Goal: Task Accomplishment & Management: Complete application form

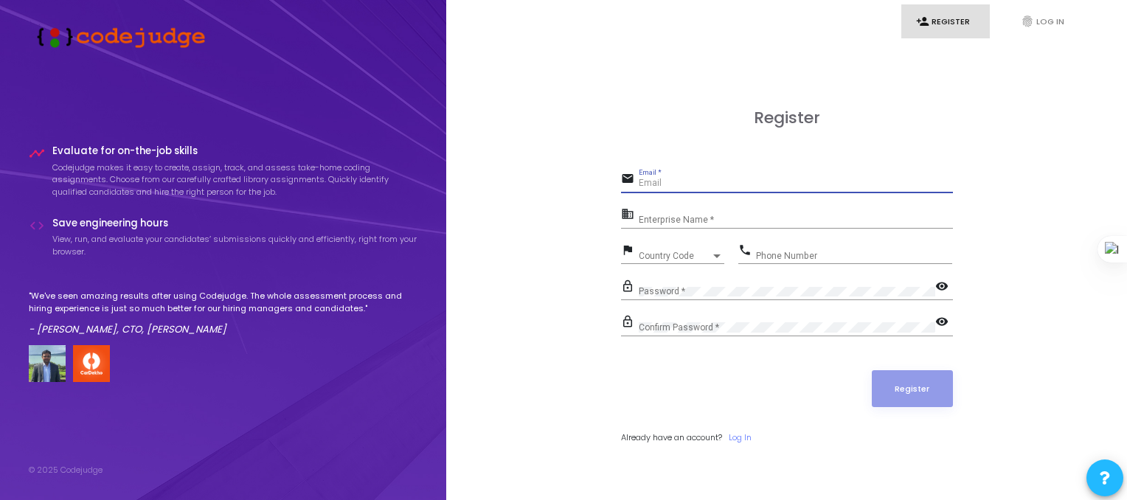
click at [693, 189] on input "Email *" at bounding box center [796, 184] width 314 height 10
type input "[PERSON_NAME][EMAIL_ADDRESS][DOMAIN_NAME]"
type input "08307487723"
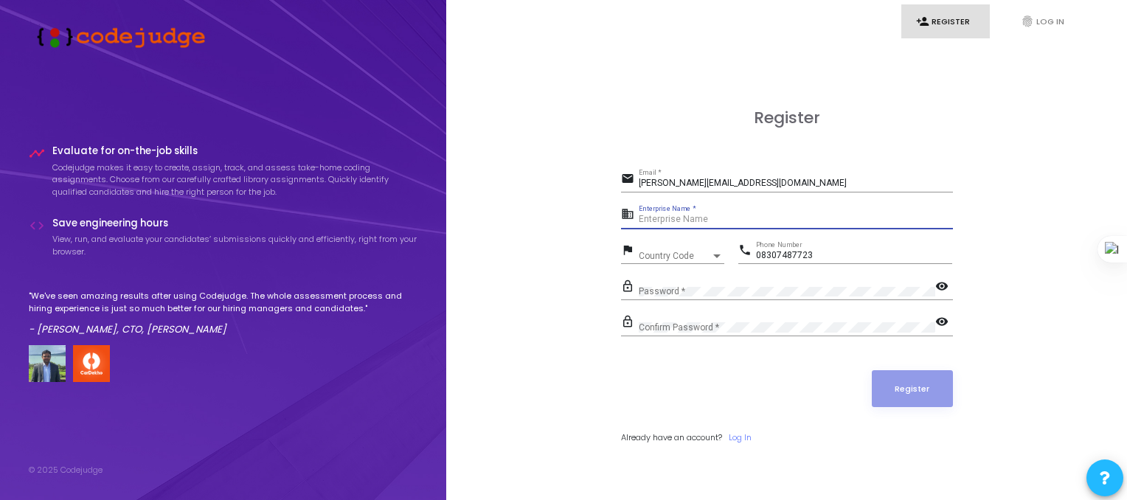
click at [714, 224] on input "Enterprise Name *" at bounding box center [796, 220] width 314 height 10
type input "TechWeldEngineers"
drag, startPoint x: 744, startPoint y: 209, endPoint x: 607, endPoint y: 246, distance: 142.1
click at [607, 246] on div "Register email [PERSON_NAME][EMAIL_ADDRESS][DOMAIN_NAME] Email * business TechW…" at bounding box center [786, 293] width 648 height 500
click at [746, 219] on input "TechWeldEngineers" at bounding box center [796, 220] width 314 height 10
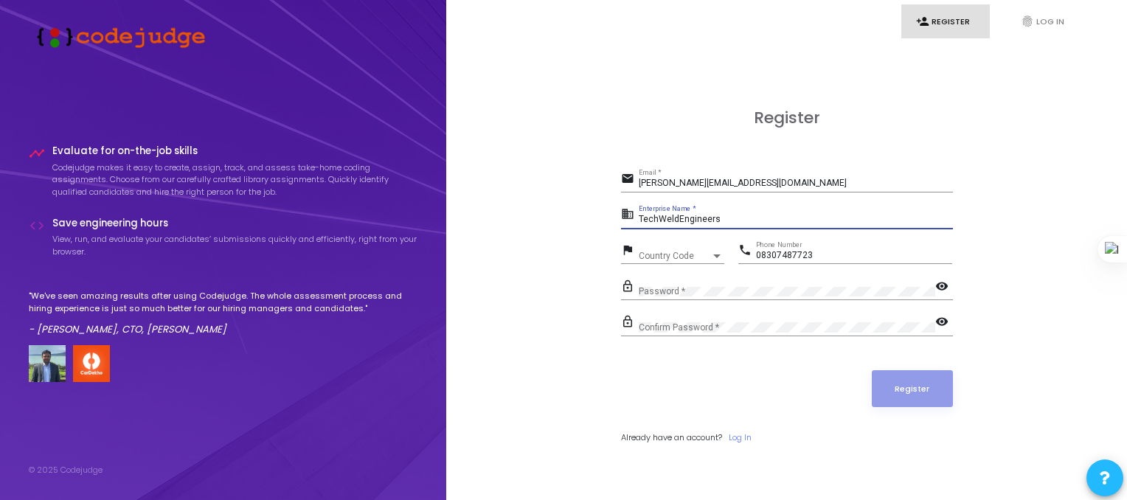
click at [746, 219] on input "TechWeldEngineers" at bounding box center [796, 220] width 314 height 10
click at [663, 257] on span "Country Code" at bounding box center [675, 256] width 72 height 9
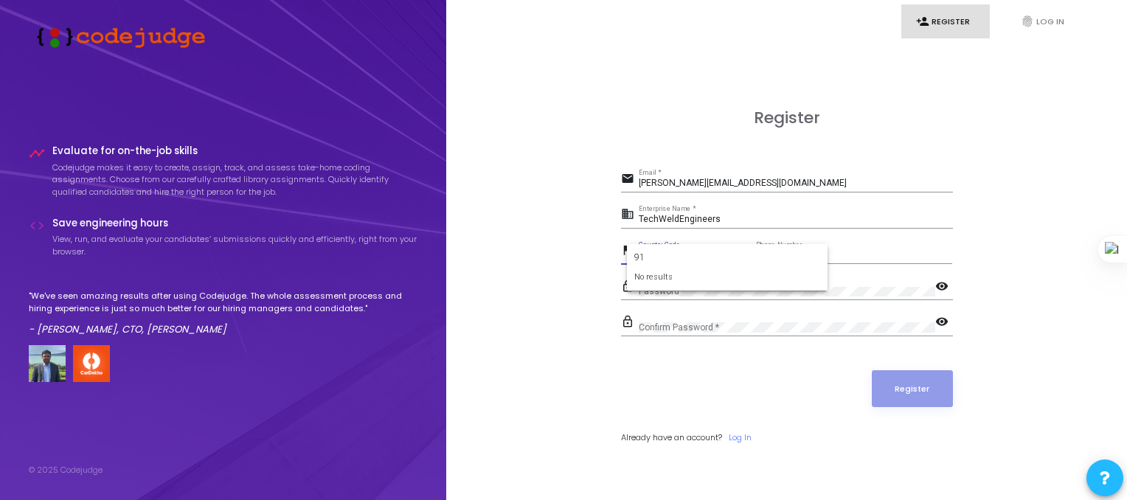
type input "9"
type input "+91"
click at [671, 343] on div at bounding box center [563, 250] width 1127 height 500
click at [682, 258] on span "Country Code" at bounding box center [665, 256] width 52 height 10
type input "91"
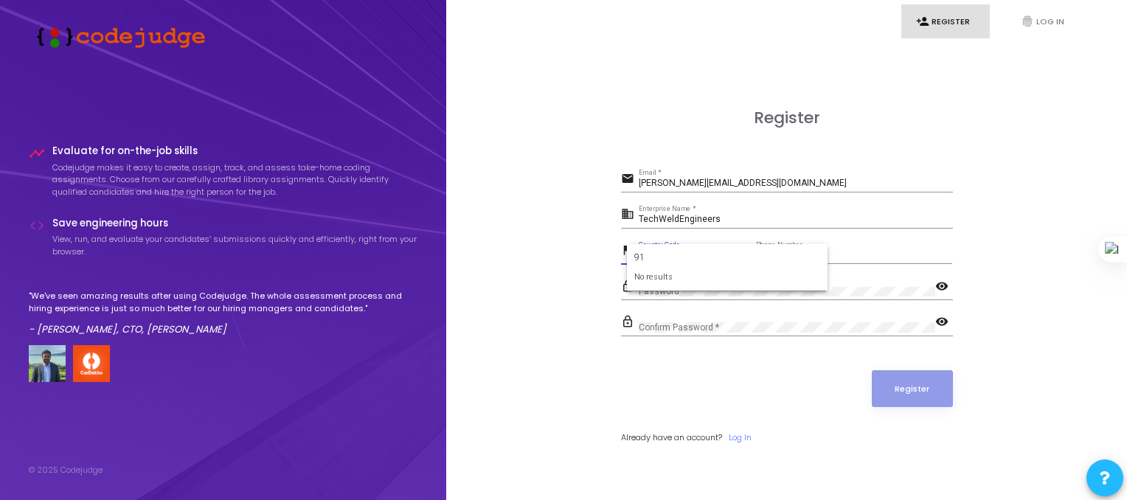
click at [653, 425] on div at bounding box center [563, 250] width 1127 height 500
click at [717, 254] on div at bounding box center [716, 256] width 7 height 4
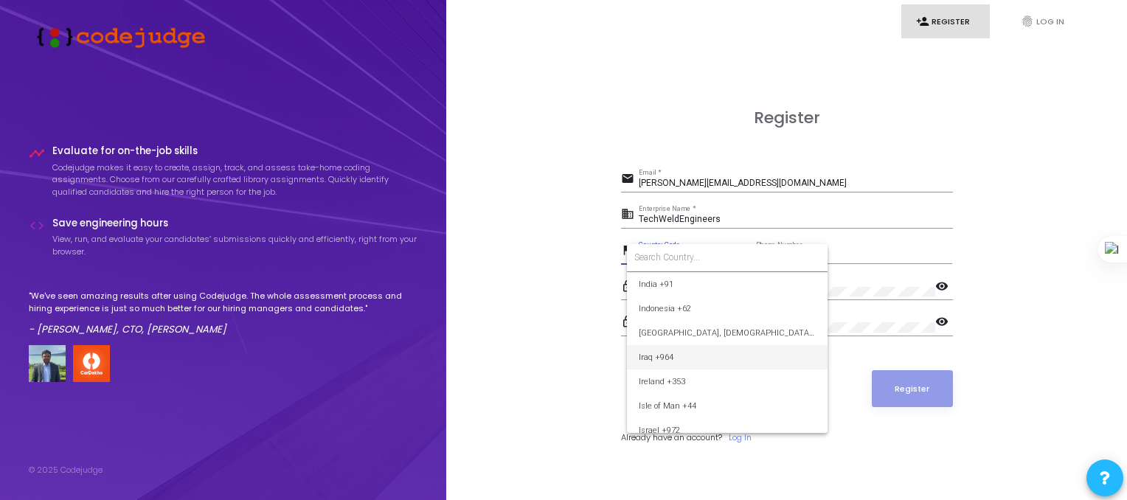
scroll to position [2298, 0]
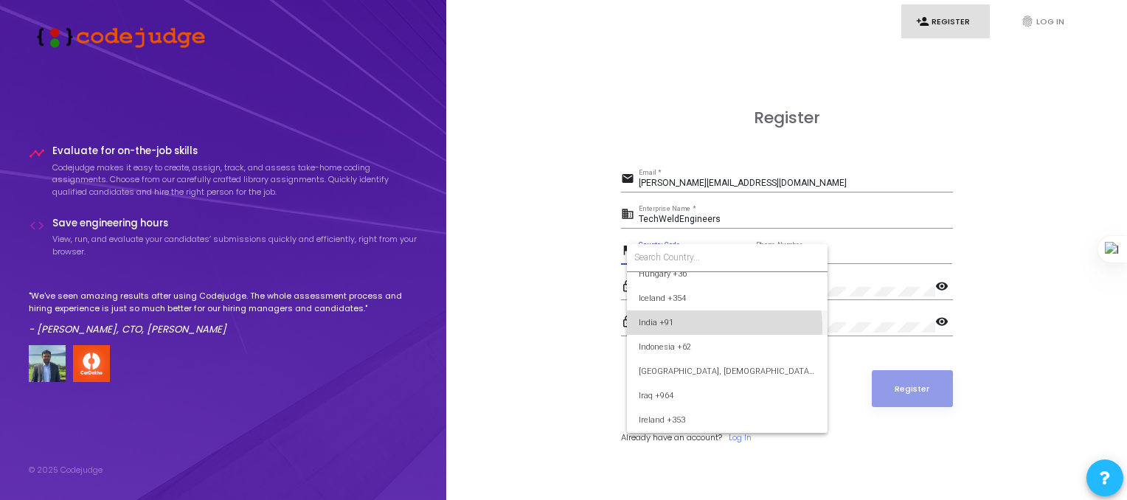
click at [659, 328] on span "India +91" at bounding box center [727, 323] width 177 height 24
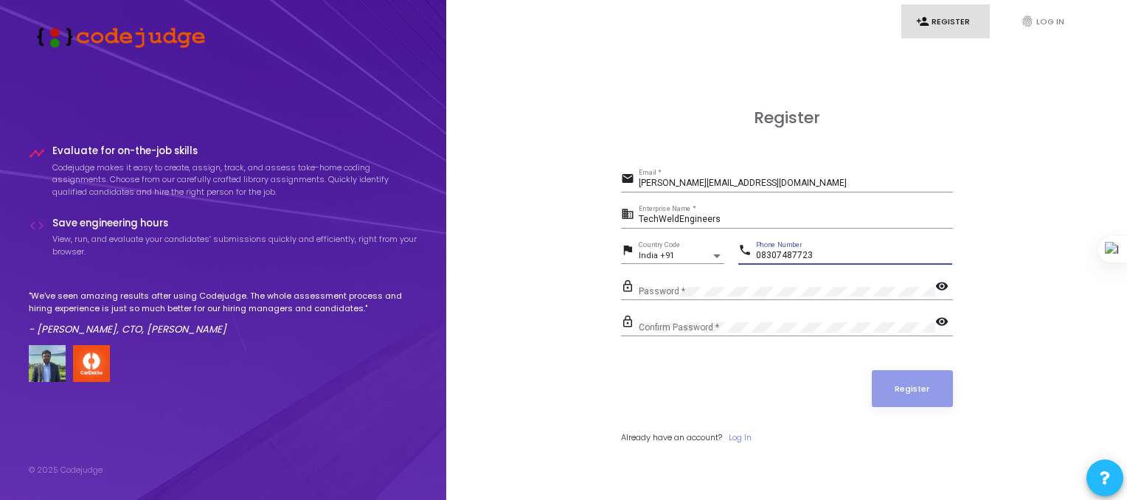
click at [762, 255] on input "08307487723" at bounding box center [854, 256] width 196 height 10
type input "8307487723"
click at [727, 280] on div "Password *" at bounding box center [787, 288] width 297 height 23
click at [938, 285] on mat-icon "visibility" at bounding box center [944, 288] width 18 height 18
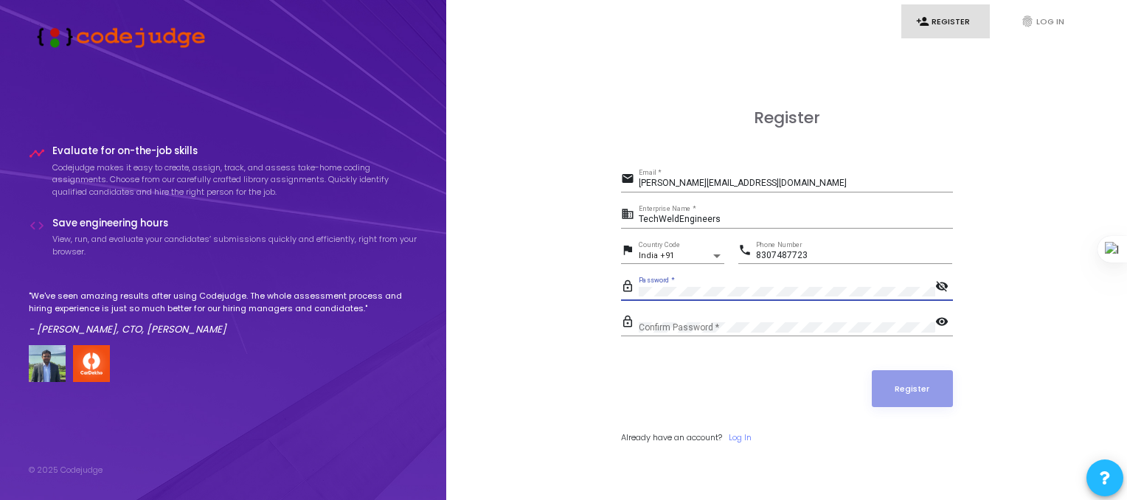
click at [626, 289] on div "lock_outline Password * visibility_off" at bounding box center [787, 289] width 332 height 24
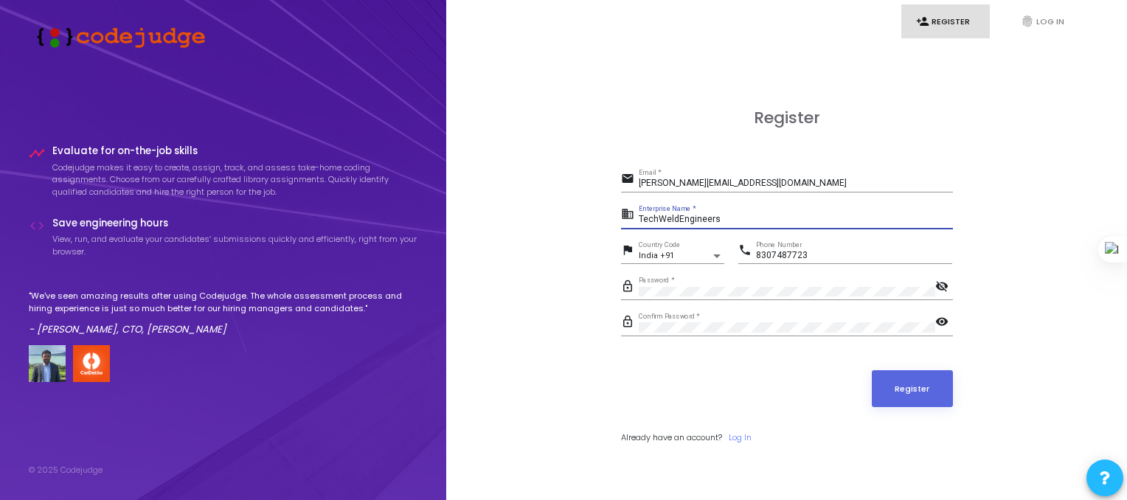
drag, startPoint x: 732, startPoint y: 223, endPoint x: 635, endPoint y: 228, distance: 96.7
click at [635, 228] on div "business TechWeldEngineers Enterprise Name *" at bounding box center [787, 216] width 332 height 24
click at [602, 380] on div "Register email [PERSON_NAME][EMAIL_ADDRESS][DOMAIN_NAME] Email * business TechW…" at bounding box center [786, 293] width 648 height 500
click at [934, 400] on button "Register" at bounding box center [912, 388] width 81 height 37
click at [887, 370] on button "Register" at bounding box center [912, 388] width 81 height 37
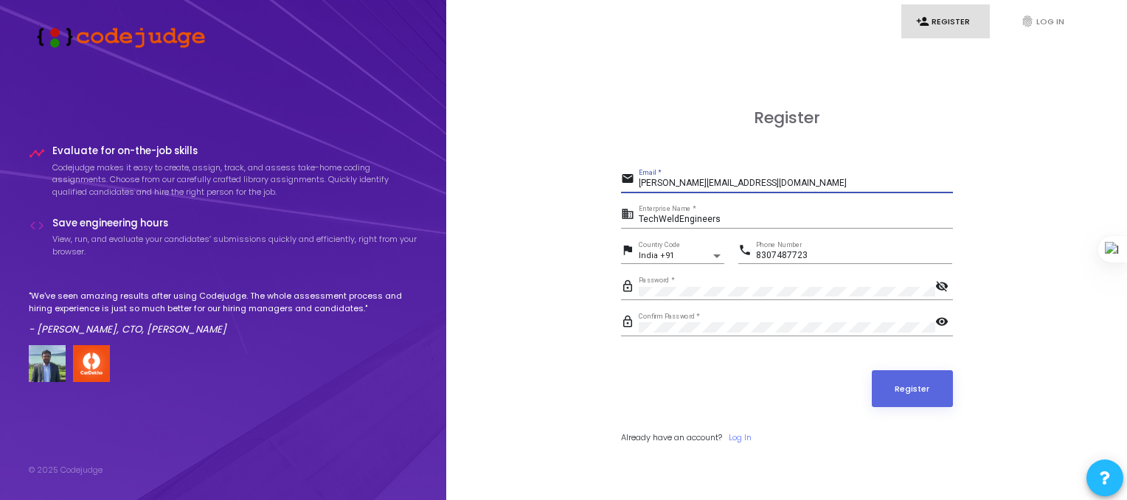
drag, startPoint x: 767, startPoint y: 183, endPoint x: 626, endPoint y: 184, distance: 140.9
click at [626, 184] on div "email [PERSON_NAME][EMAIL_ADDRESS][DOMAIN_NAME] Email *" at bounding box center [787, 181] width 332 height 24
type input "[EMAIL_ADDRESS][DOMAIN_NAME]"
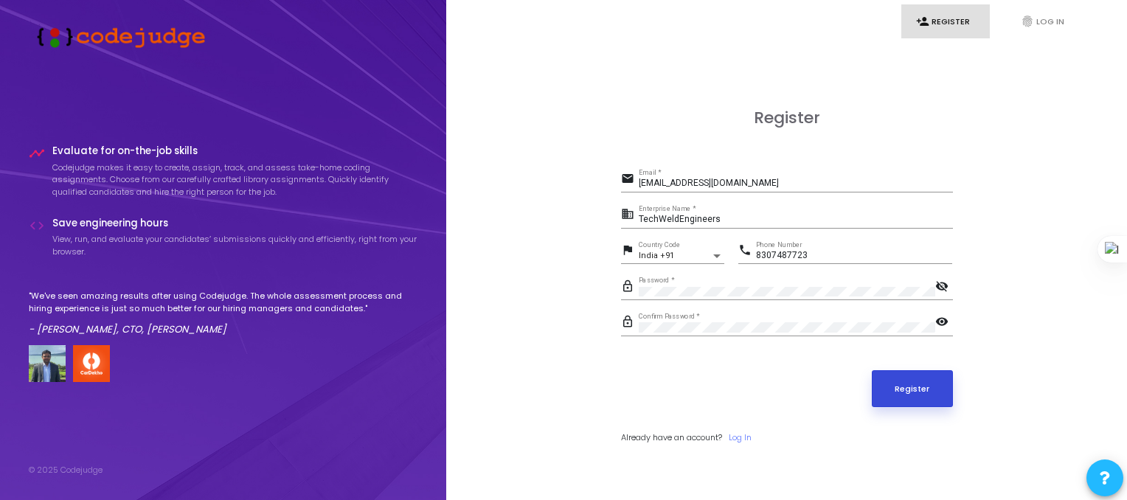
click at [943, 404] on button "Register" at bounding box center [912, 388] width 81 height 37
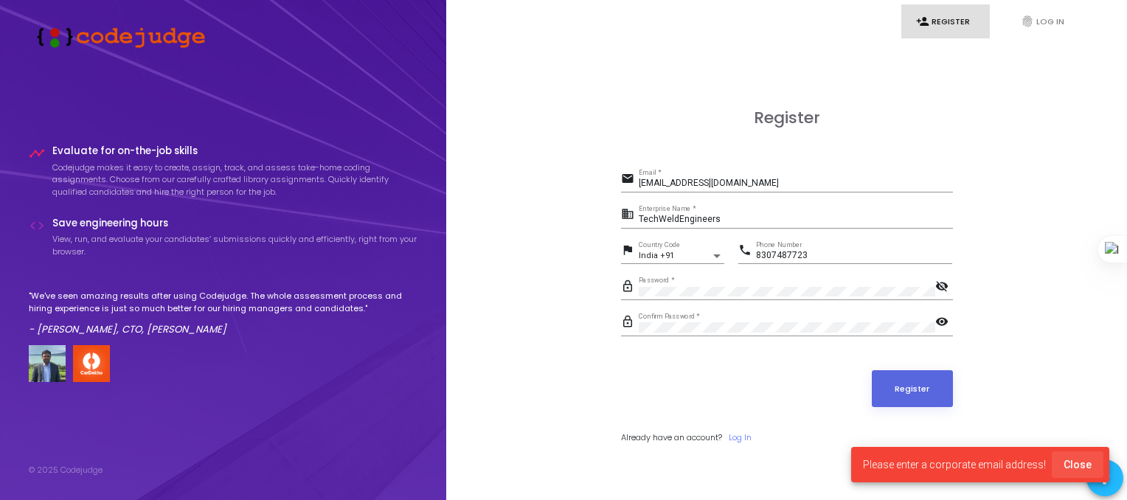
click at [1084, 454] on button "Close" at bounding box center [1078, 464] width 52 height 27
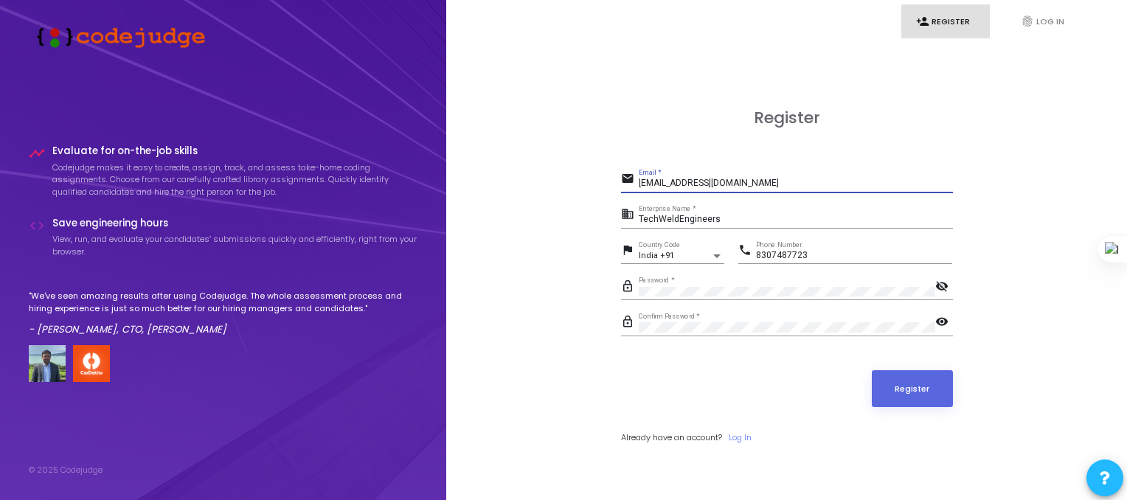
drag, startPoint x: 761, startPoint y: 179, endPoint x: 591, endPoint y: 189, distance: 170.7
click at [591, 189] on div "Register email [EMAIL_ADDRESS][DOMAIN_NAME] Email * business TechWeldEngineers …" at bounding box center [786, 293] width 648 height 500
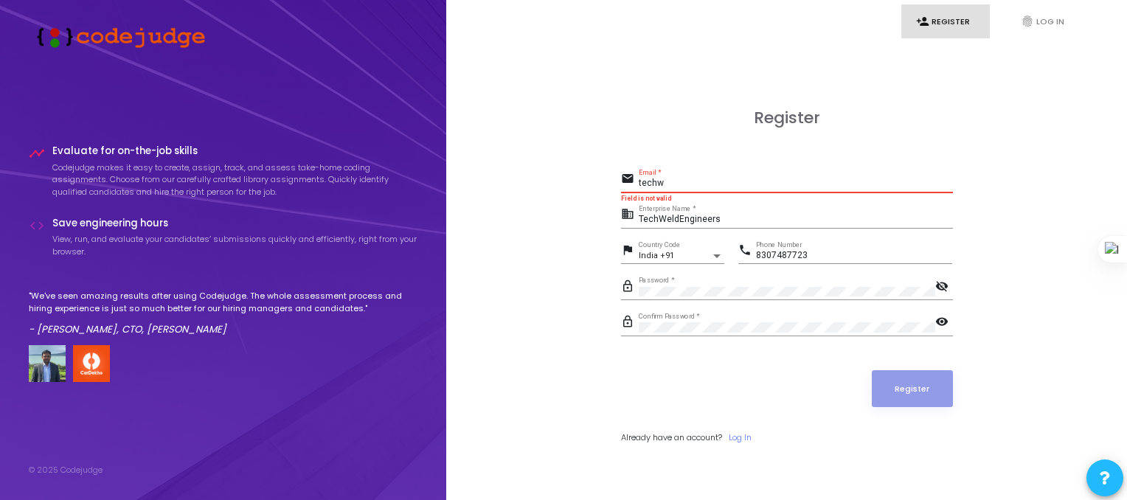
type input "[EMAIL_ADDRESS][DOMAIN_NAME]"
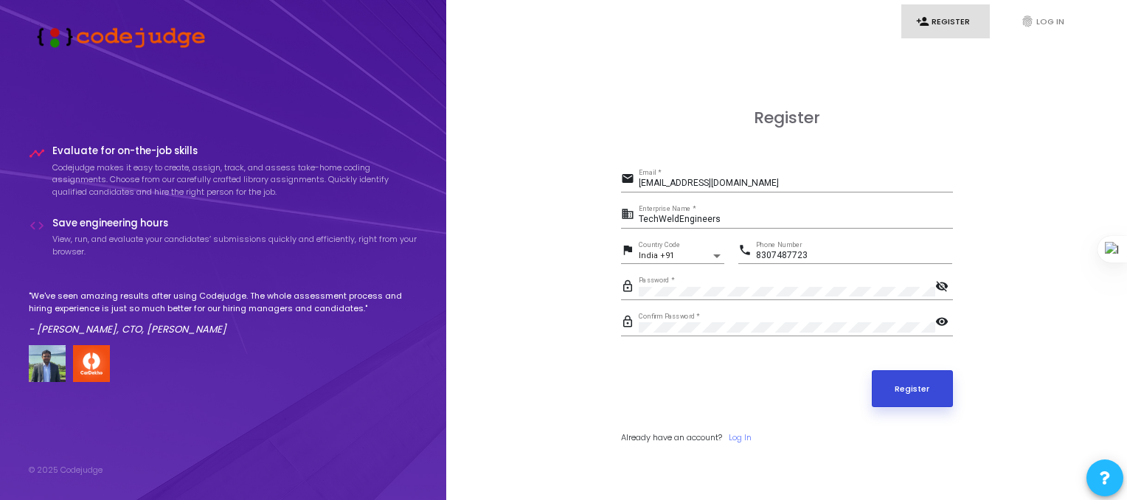
click at [906, 395] on button "Register" at bounding box center [912, 388] width 81 height 37
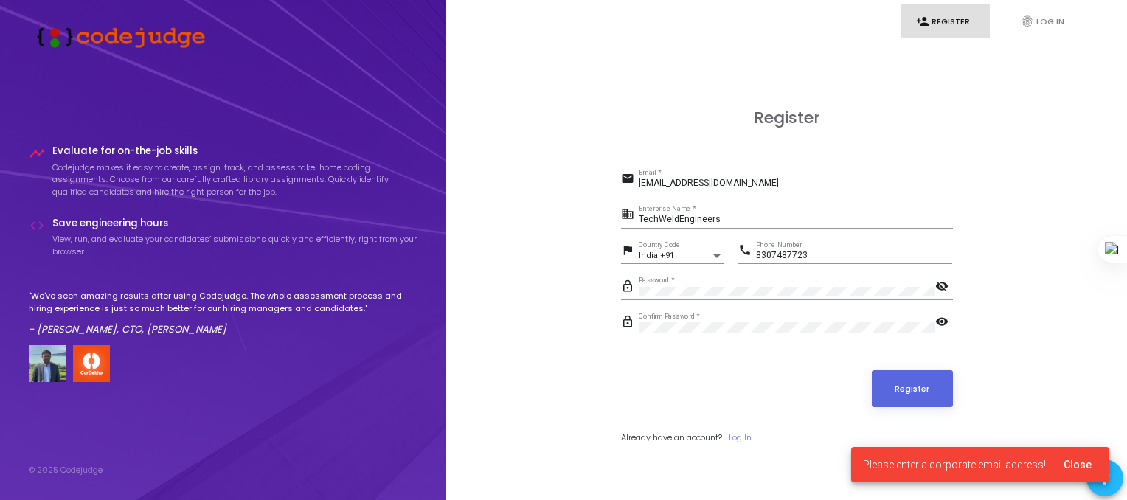
click at [761, 429] on form "email [EMAIL_ADDRESS][DOMAIN_NAME] Email * business TechWeldEngineers Enterpris…" at bounding box center [787, 306] width 332 height 275
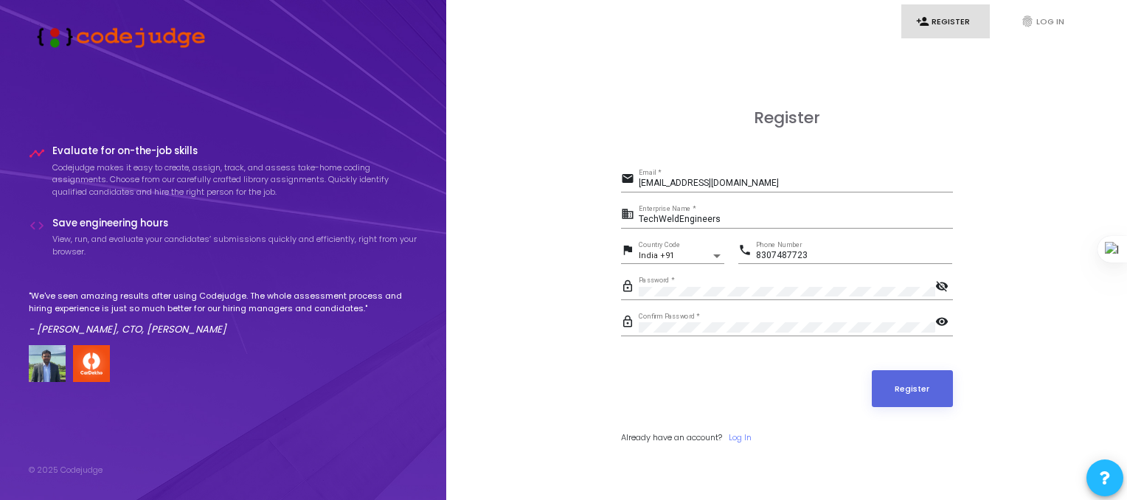
click at [761, 429] on form "email [EMAIL_ADDRESS][DOMAIN_NAME] Email * business TechWeldEngineers Enterpris…" at bounding box center [787, 306] width 332 height 275
click at [911, 370] on button "Register" at bounding box center [912, 388] width 81 height 37
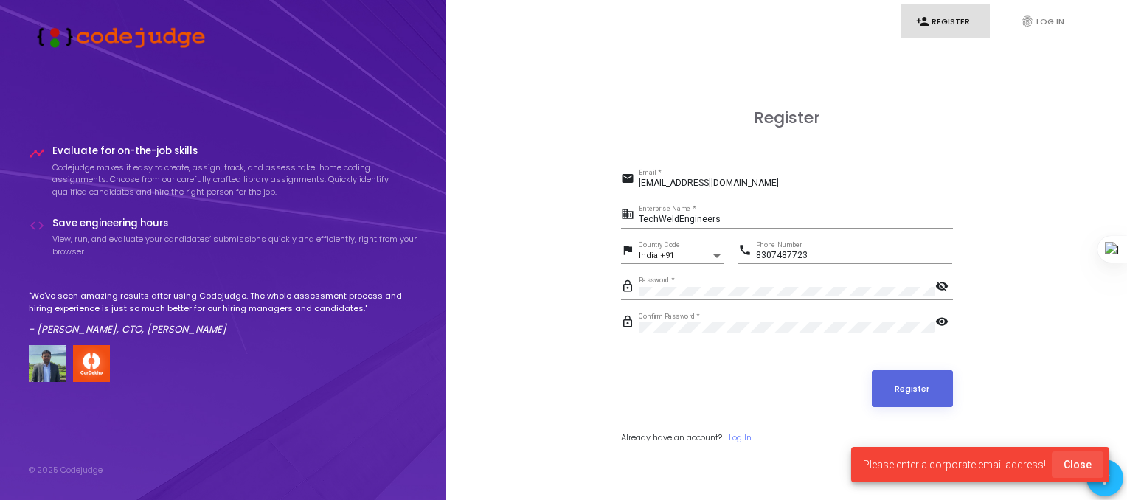
click at [1081, 467] on span "Close" at bounding box center [1078, 465] width 28 height 12
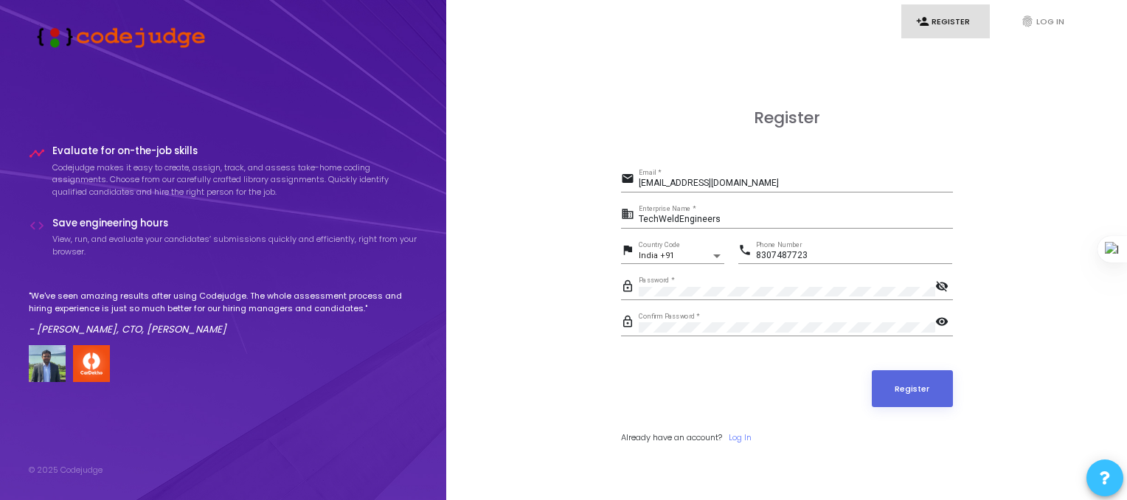
click at [1113, 488] on button at bounding box center [1105, 478] width 37 height 37
click at [1103, 388] on icon at bounding box center [1105, 387] width 10 height 10
click at [1053, 13] on link "fingerprint Log In" at bounding box center [1050, 21] width 89 height 35
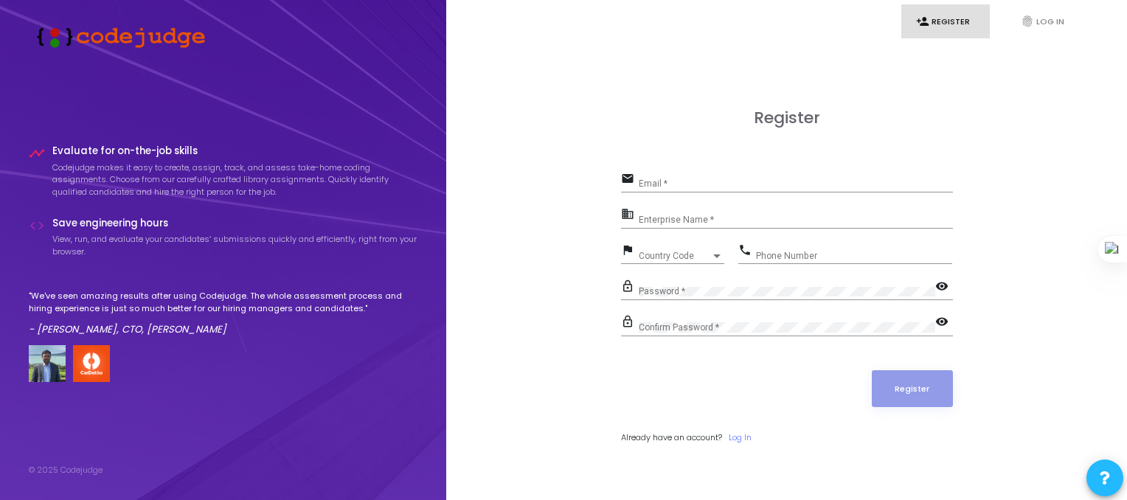
click at [667, 190] on div "Email *" at bounding box center [796, 180] width 314 height 23
